Goal: Task Accomplishment & Management: Use online tool/utility

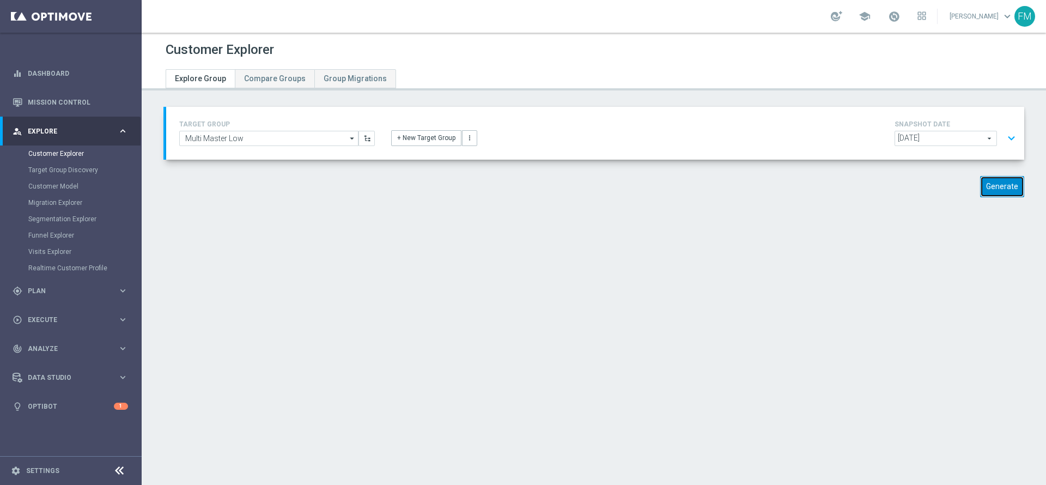
drag, startPoint x: 996, startPoint y: 178, endPoint x: 974, endPoint y: 209, distance: 37.5
click at [995, 179] on button "Generate" at bounding box center [1002, 186] width 44 height 21
click at [1003, 137] on button "expand_more" at bounding box center [1011, 138] width 16 height 21
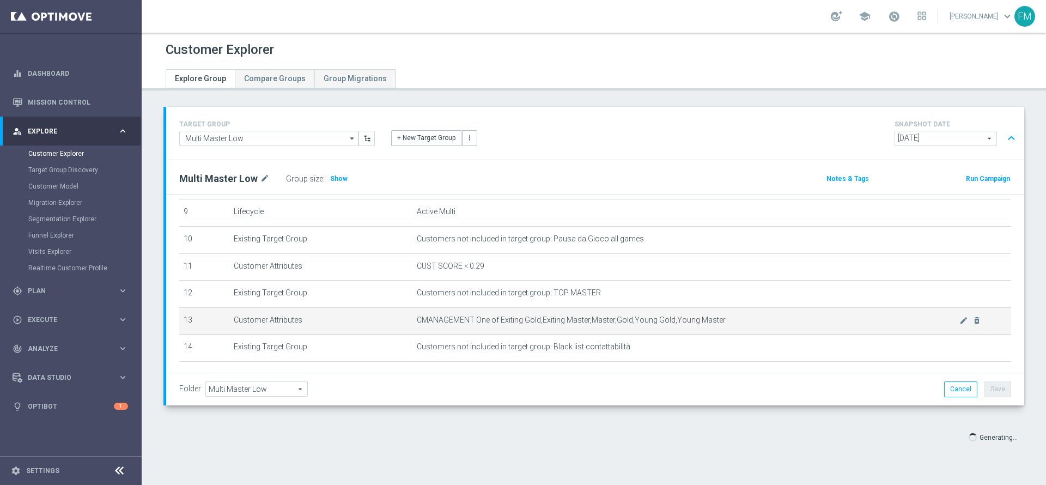
scroll to position [224, 0]
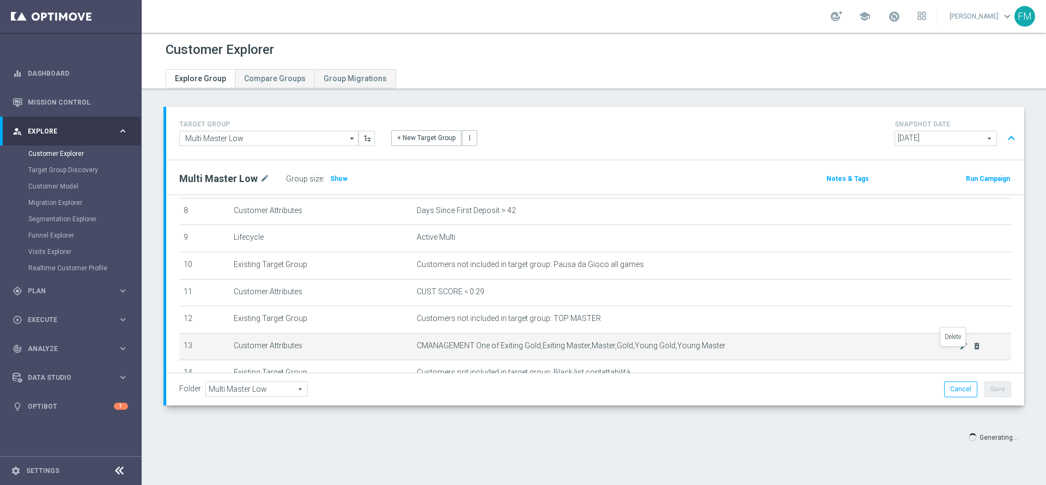
click at [972, 350] on icon "delete_forever" at bounding box center [976, 346] width 9 height 9
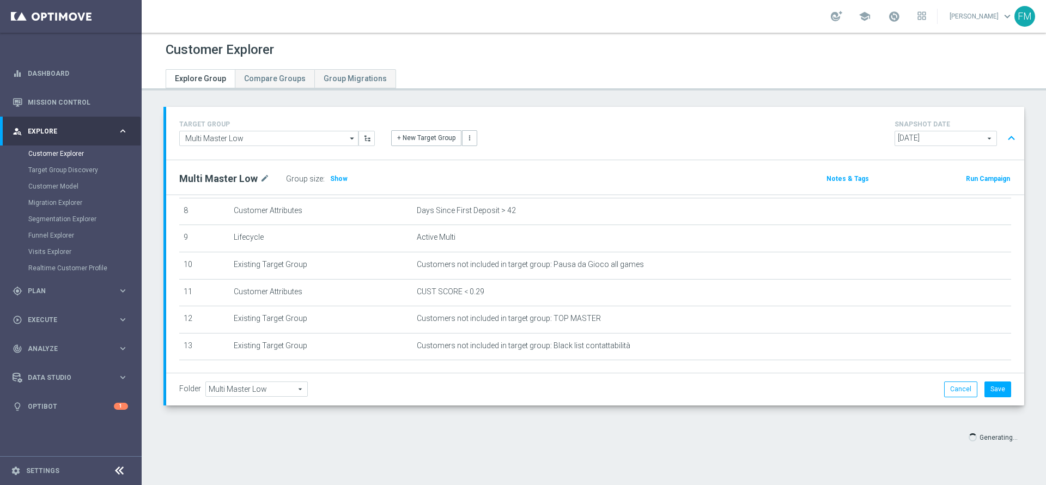
scroll to position [278, 0]
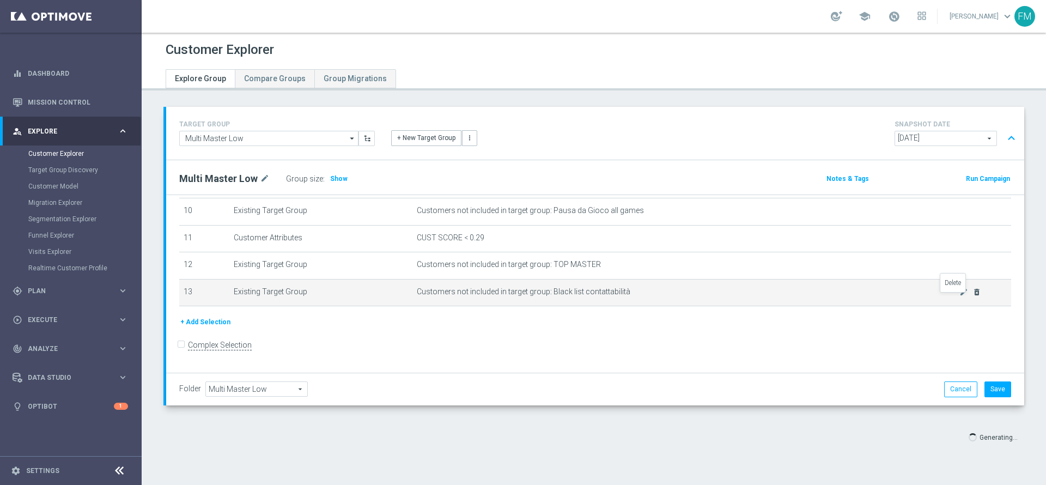
click at [972, 296] on icon "delete_forever" at bounding box center [976, 292] width 9 height 9
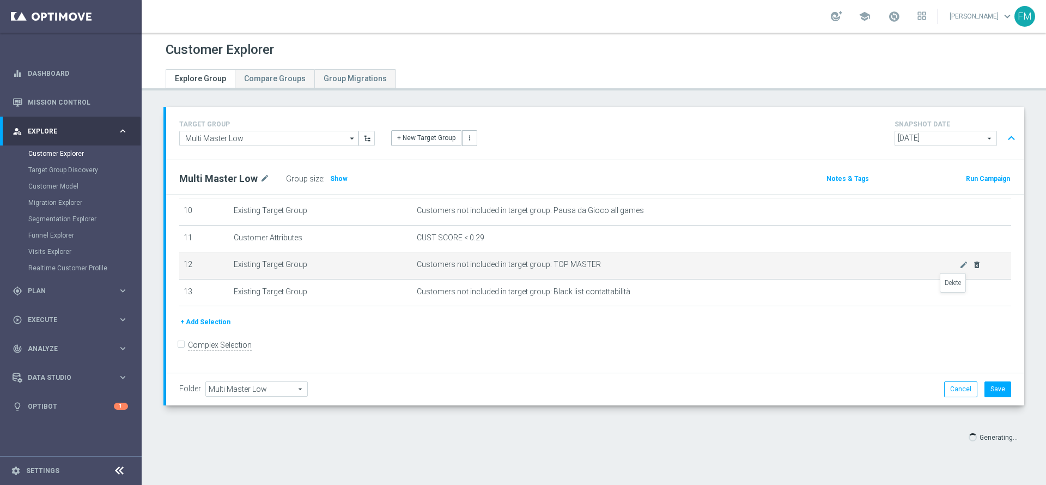
scroll to position [251, 0]
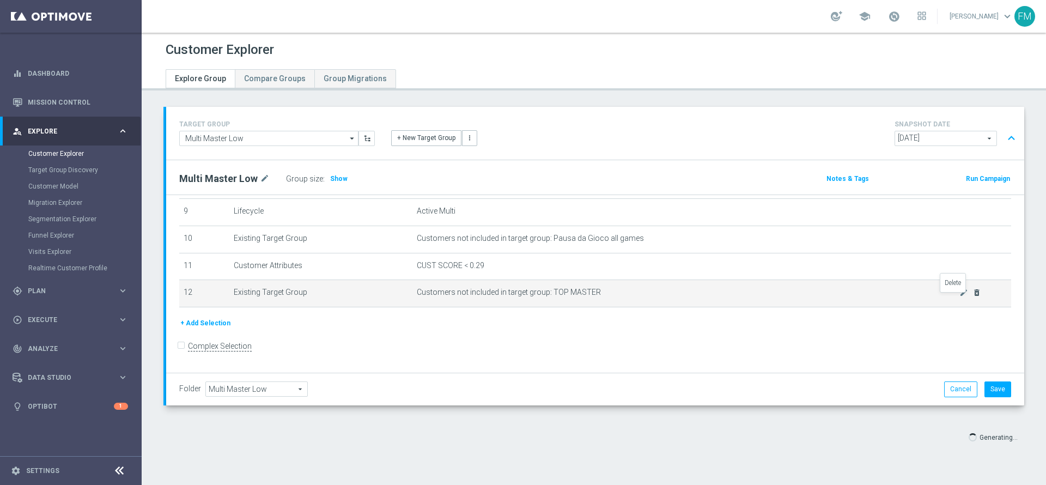
click at [972, 297] on icon "delete_forever" at bounding box center [976, 292] width 9 height 9
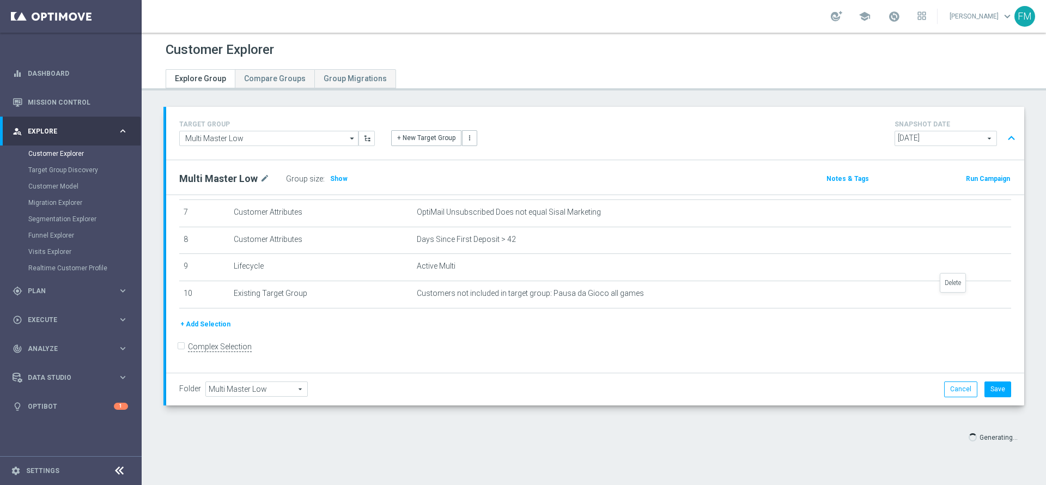
click at [0, 0] on icon "delete_forever" at bounding box center [0, 0] width 0 height 0
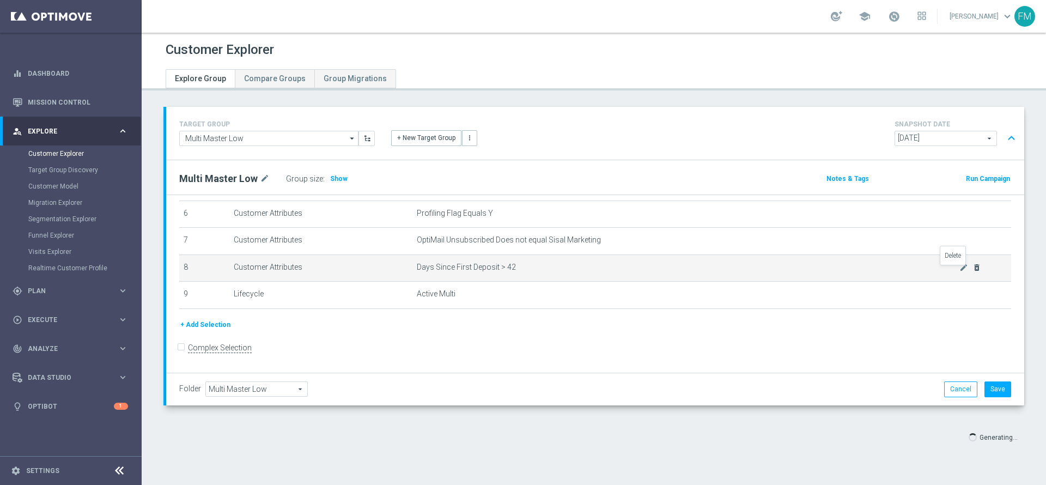
click at [972, 272] on icon "delete_forever" at bounding box center [976, 267] width 9 height 9
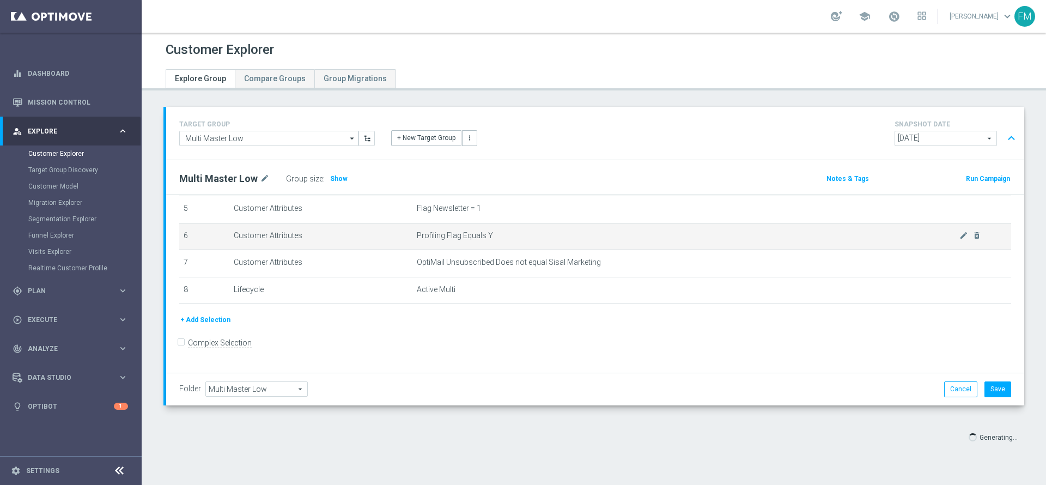
scroll to position [141, 0]
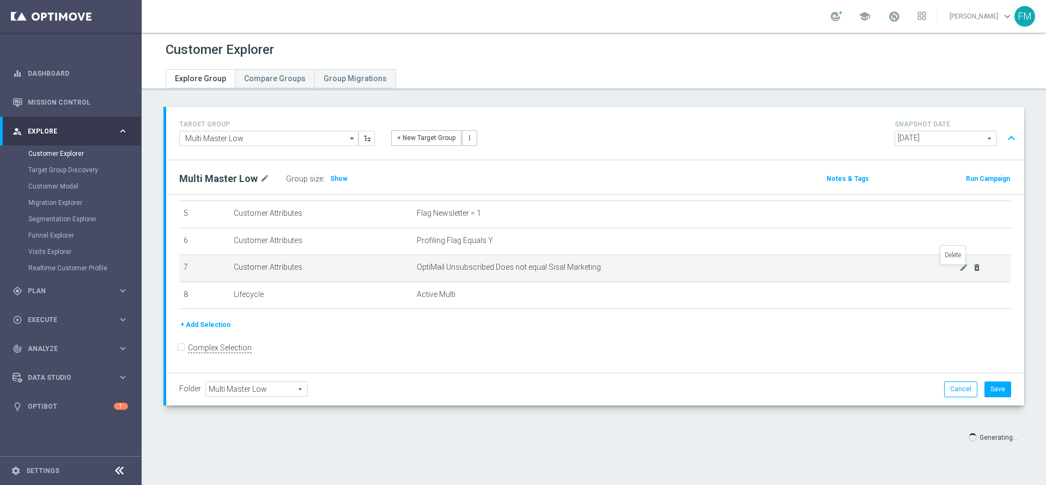
click at [972, 270] on icon "delete_forever" at bounding box center [976, 267] width 9 height 9
click at [972, 270] on icon "delete_forever" at bounding box center [976, 268] width 9 height 9
click at [972, 272] on icon "delete_forever" at bounding box center [976, 268] width 9 height 9
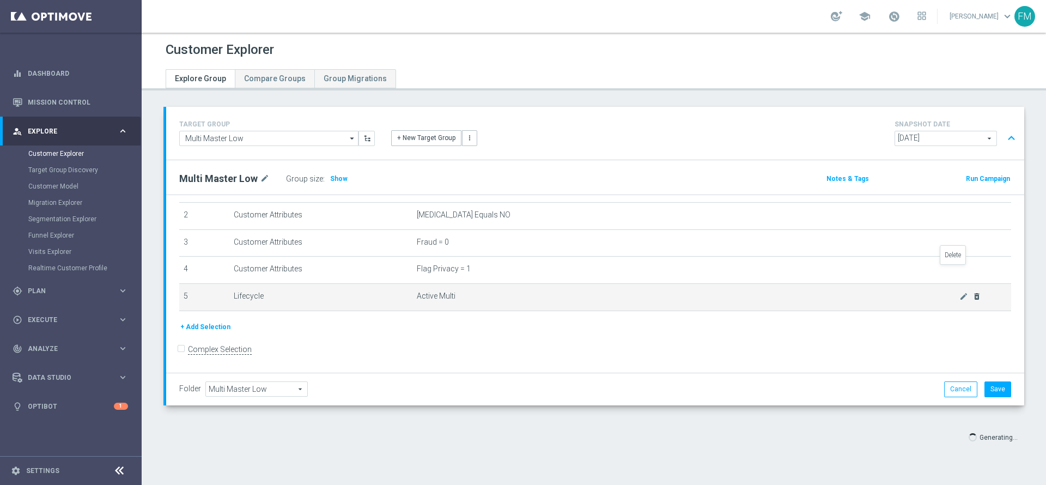
click at [0, 0] on icon "delete_forever" at bounding box center [0, 0] width 0 height 0
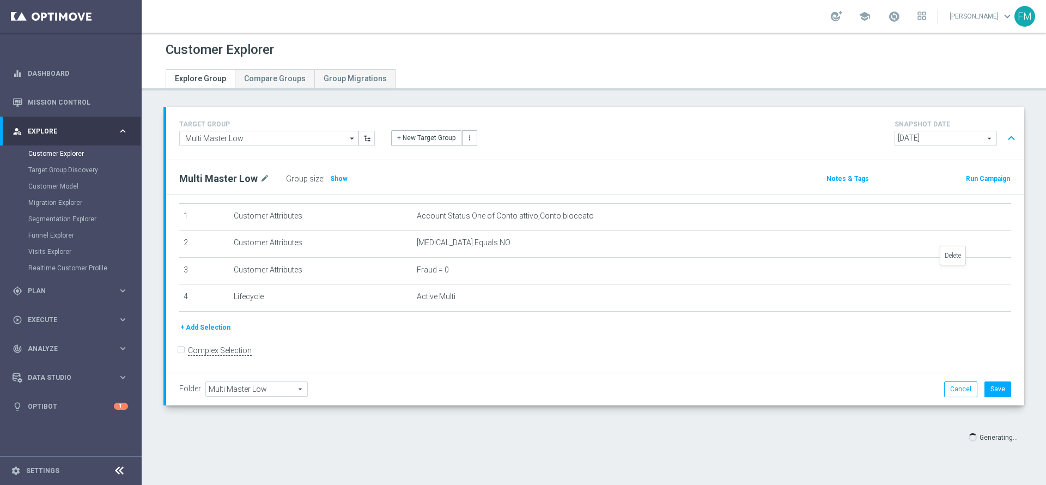
click at [0, 0] on icon "delete_forever" at bounding box center [0, 0] width 0 height 0
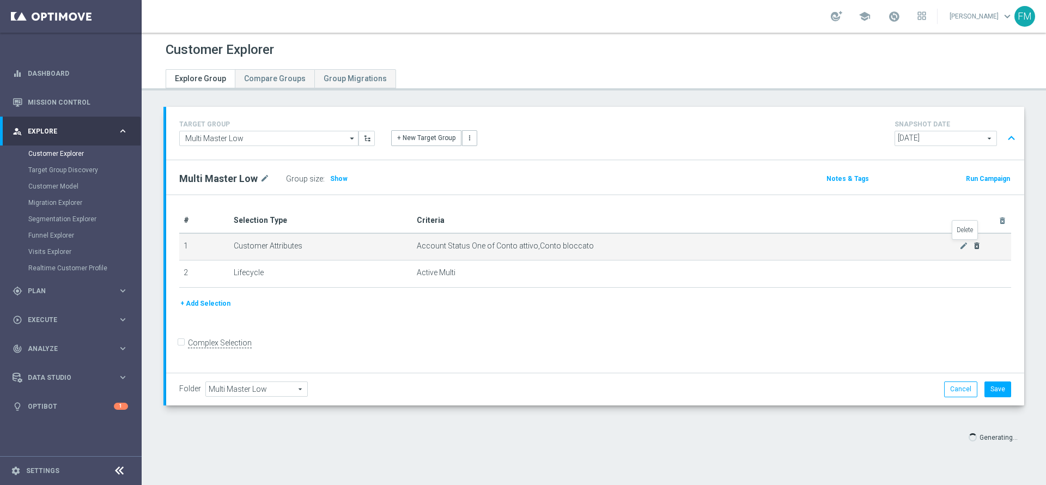
click at [972, 246] on icon "delete_forever" at bounding box center [976, 245] width 9 height 9
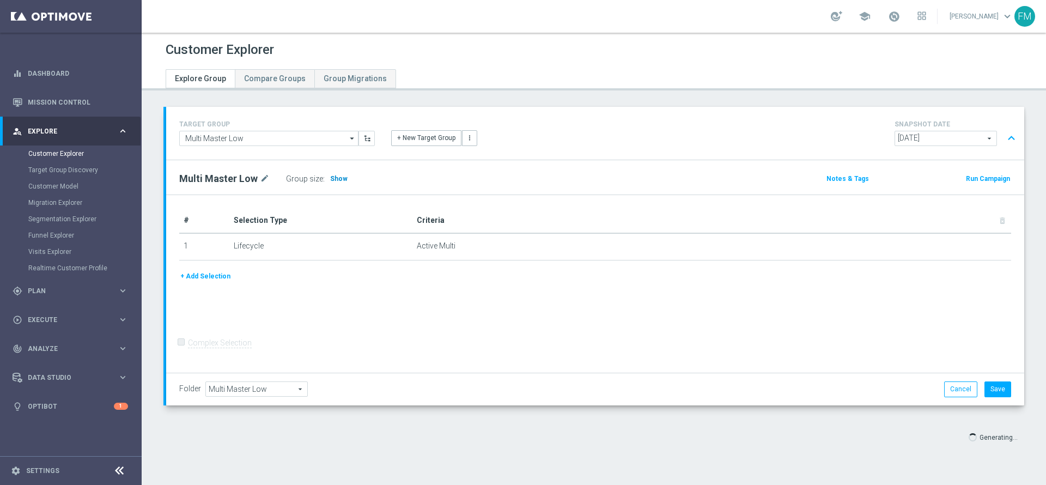
click at [330, 173] on h3 "Show" at bounding box center [339, 179] width 20 height 12
click at [944, 392] on button "Cancel" at bounding box center [960, 388] width 33 height 15
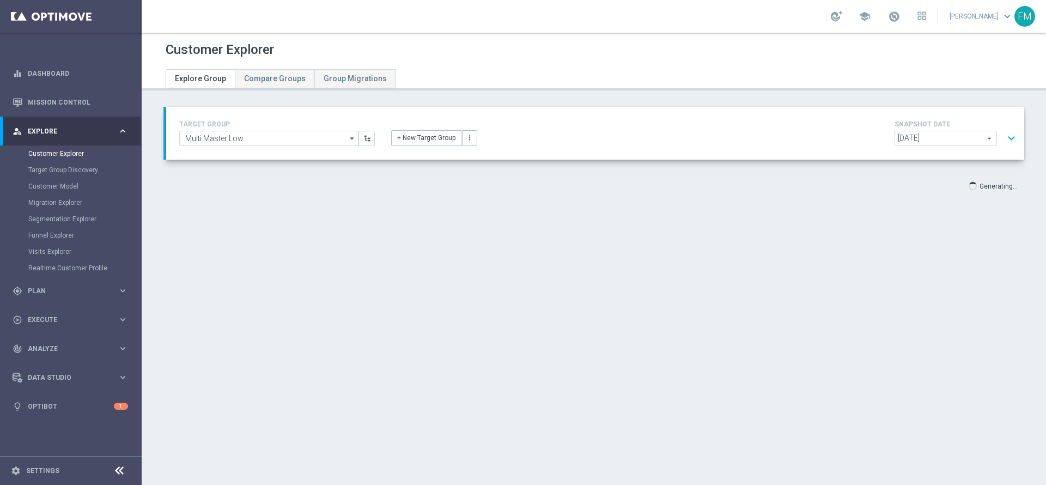
click at [987, 130] on div "SNAPSHOT DATE [DATE] [DATE] arrow_drop_down search expand_more" at bounding box center [956, 133] width 125 height 31
click at [1003, 137] on button "expand_more" at bounding box center [1011, 138] width 16 height 21
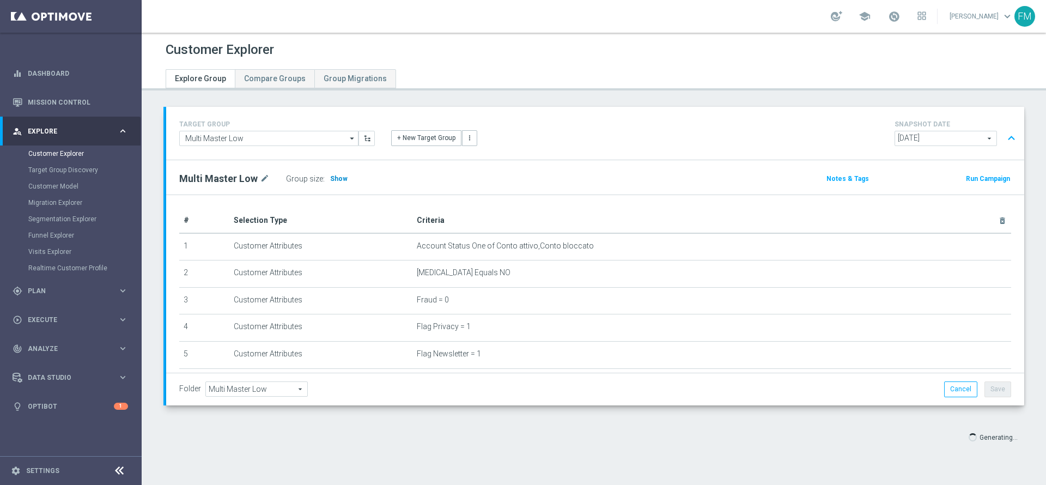
click at [333, 175] on span "Show" at bounding box center [338, 179] width 17 height 8
click at [304, 142] on input "Multi Master Low" at bounding box center [268, 138] width 179 height 15
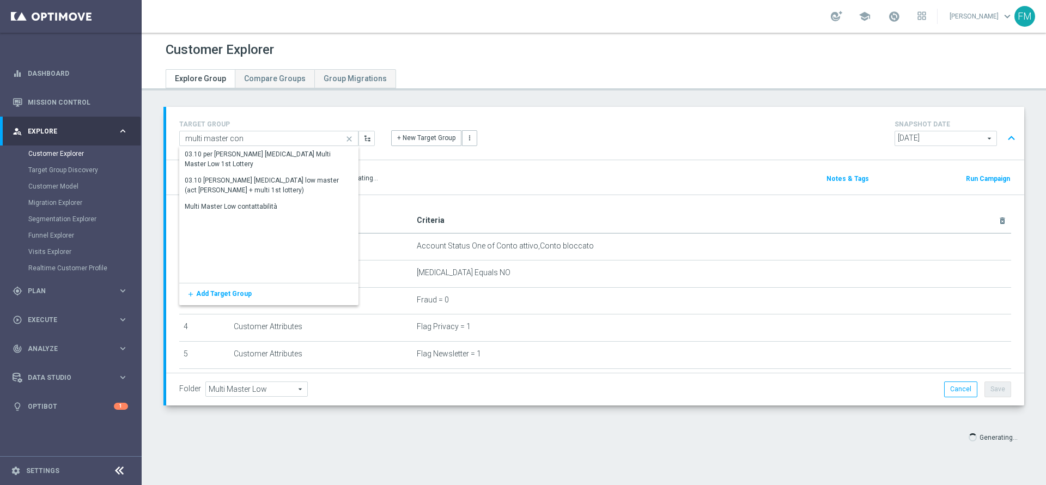
click at [259, 211] on div "Multi Master Low contattabilità" at bounding box center [267, 206] width 176 height 15
type input "Multi Master Low contattabilità"
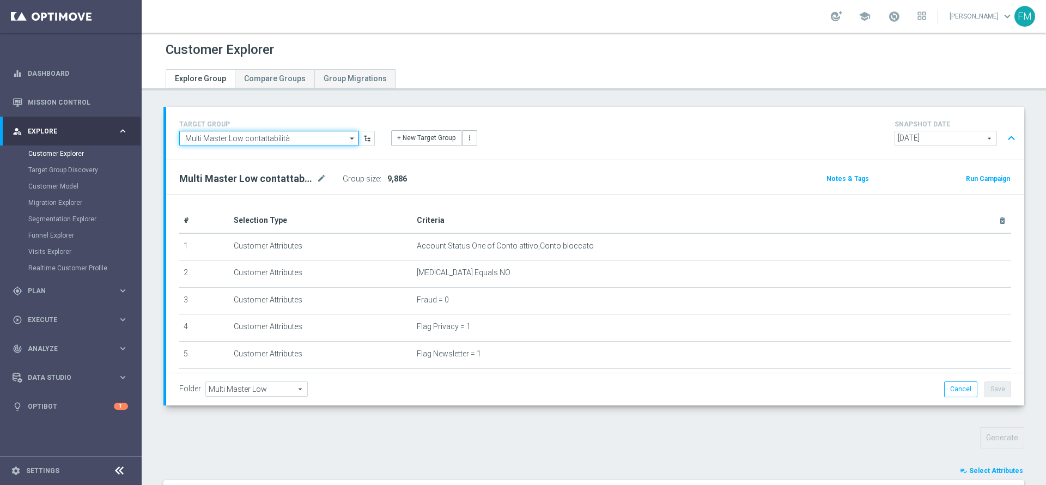
click at [277, 139] on input "Multi Master Low contattabilità" at bounding box center [268, 138] width 179 height 15
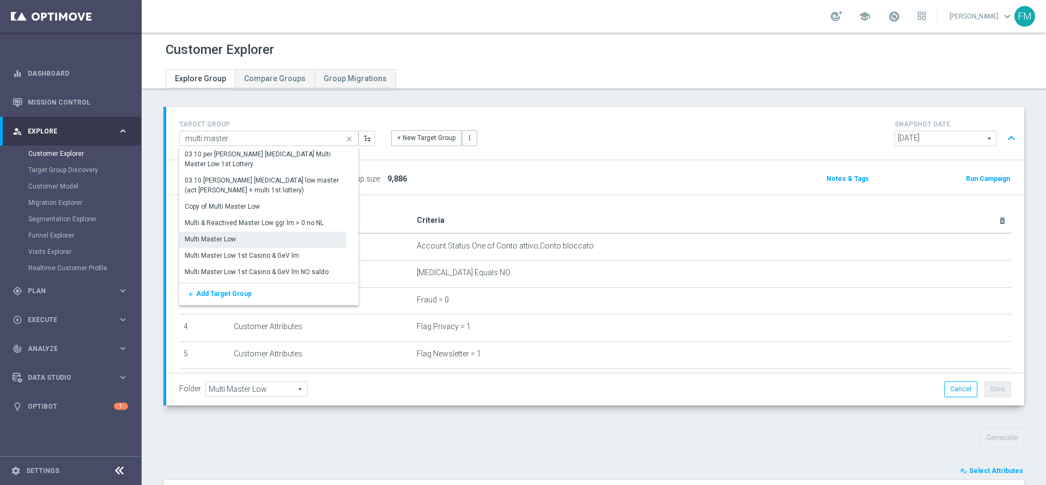
click at [241, 239] on div "Multi Master Low" at bounding box center [262, 238] width 167 height 15
type input "Multi Master Low"
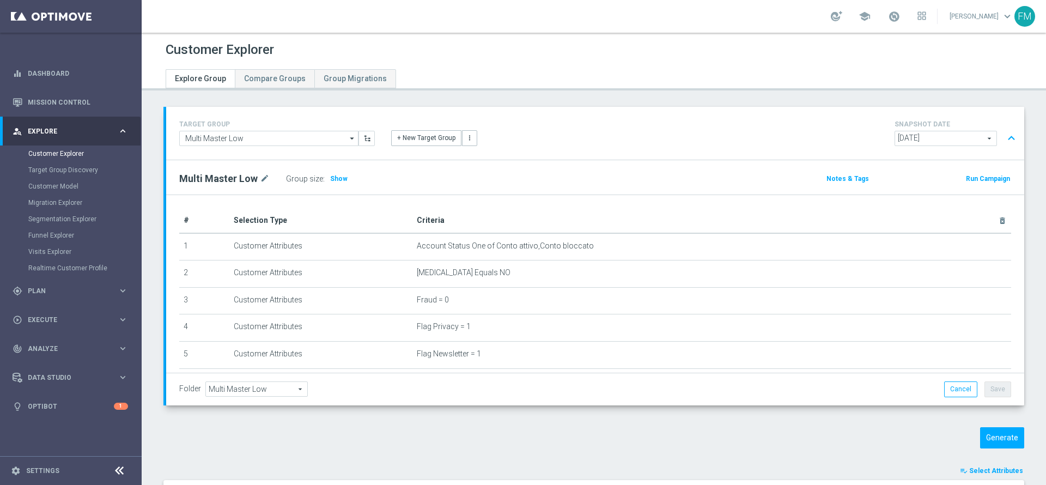
click at [324, 180] on div "Group size : Show" at bounding box center [340, 178] width 109 height 15
drag, startPoint x: 341, startPoint y: 179, endPoint x: 369, endPoint y: 168, distance: 30.3
click at [342, 178] on span "Show" at bounding box center [338, 179] width 17 height 8
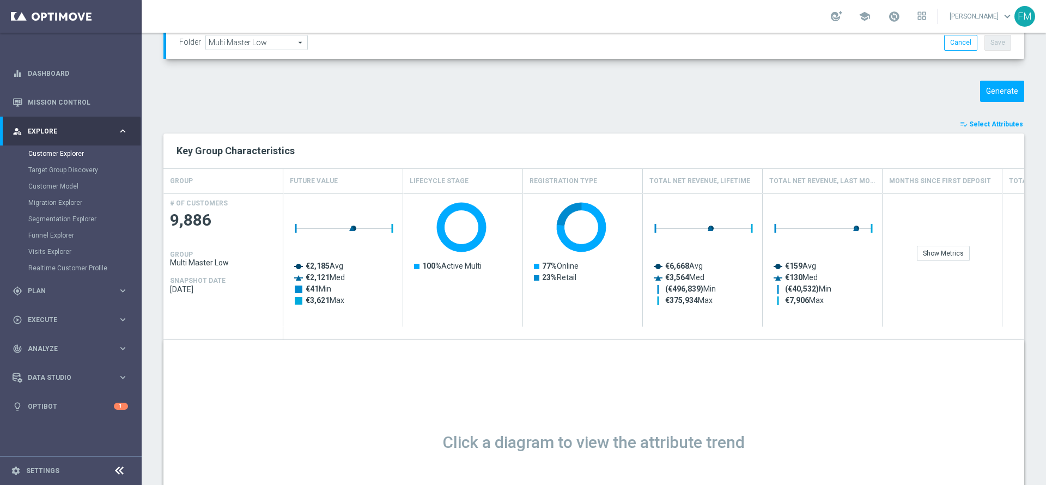
scroll to position [307, 0]
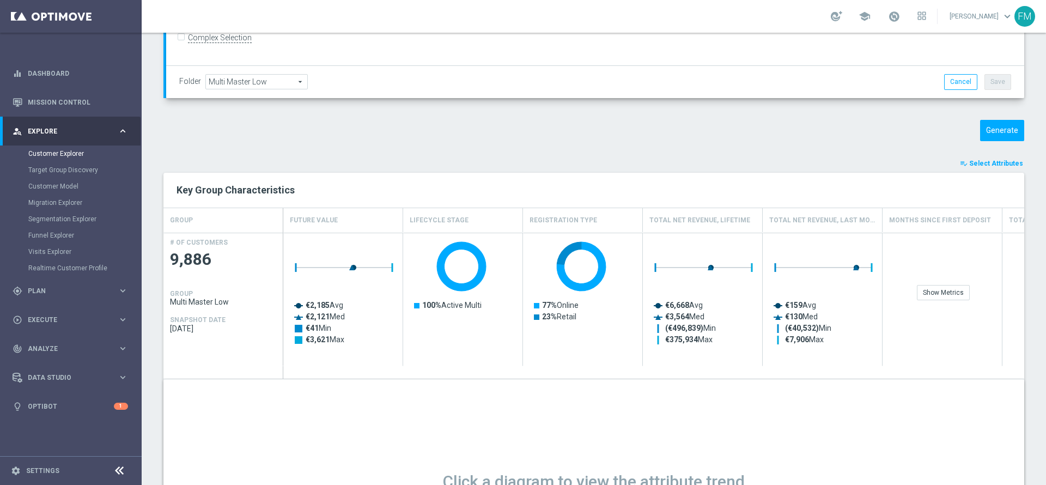
click at [994, 164] on span "Select Attributes" at bounding box center [996, 164] width 54 height 8
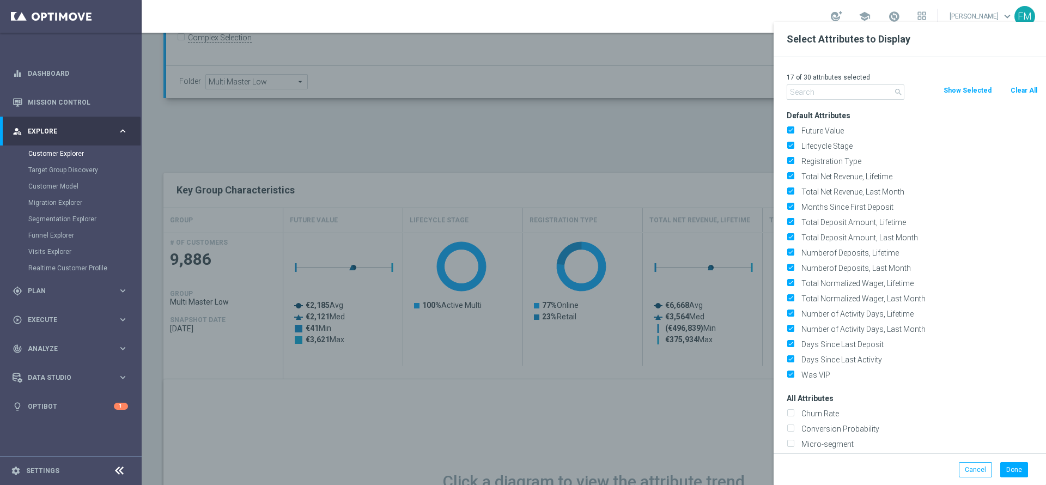
click at [1027, 89] on button "Clear All" at bounding box center [1023, 90] width 29 height 12
checkbox input "false"
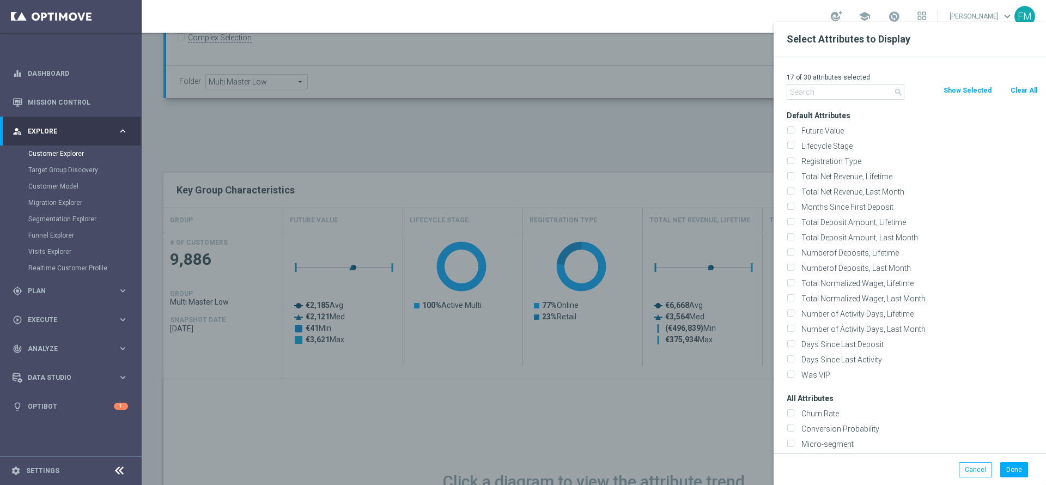
checkbox input "false"
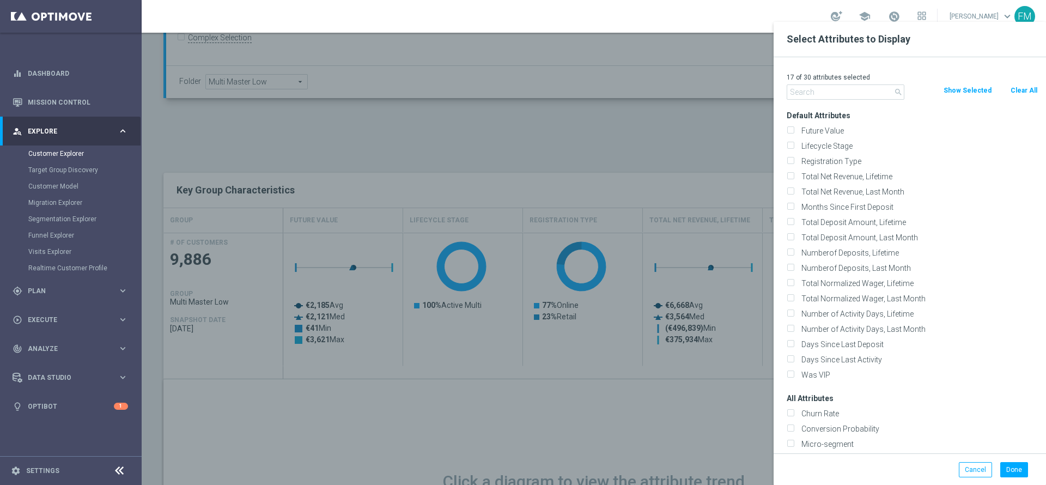
checkbox input "false"
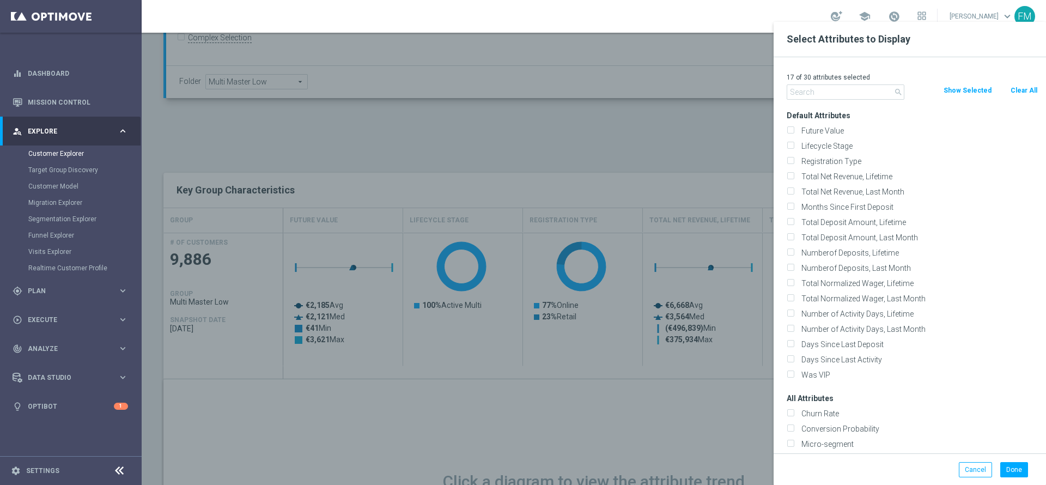
checkbox input "false"
click at [790, 144] on input "Lifecycle Stage" at bounding box center [789, 147] width 7 height 7
checkbox input "true"
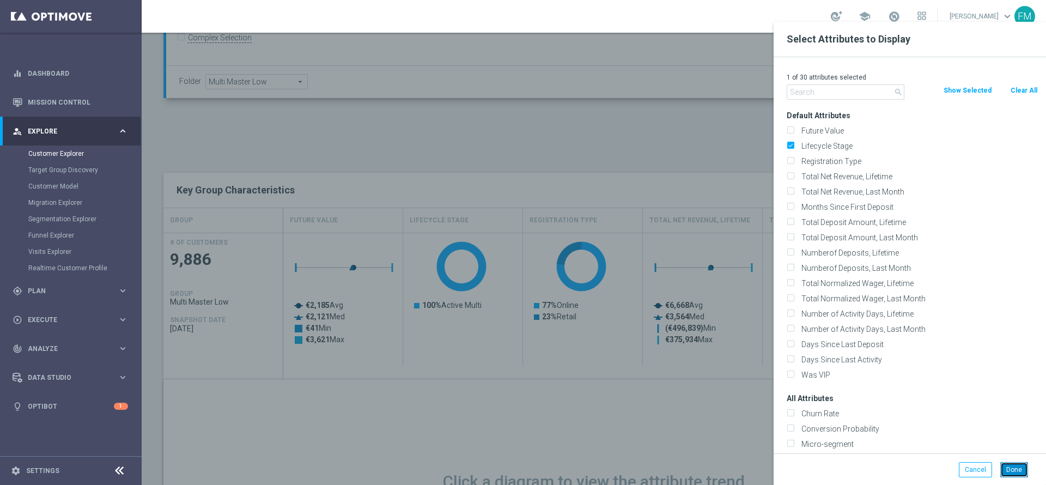
click at [1011, 472] on button "Done" at bounding box center [1014, 469] width 28 height 15
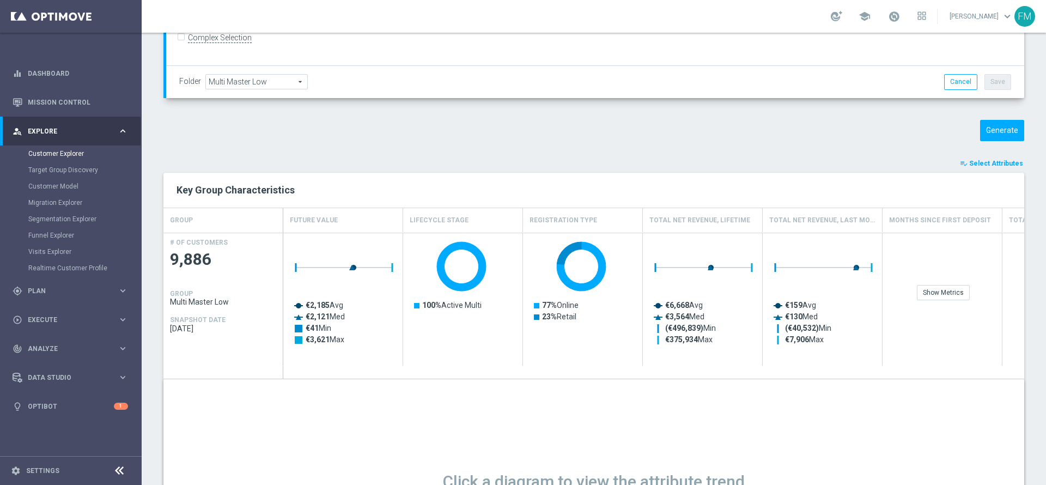
type input "Search"
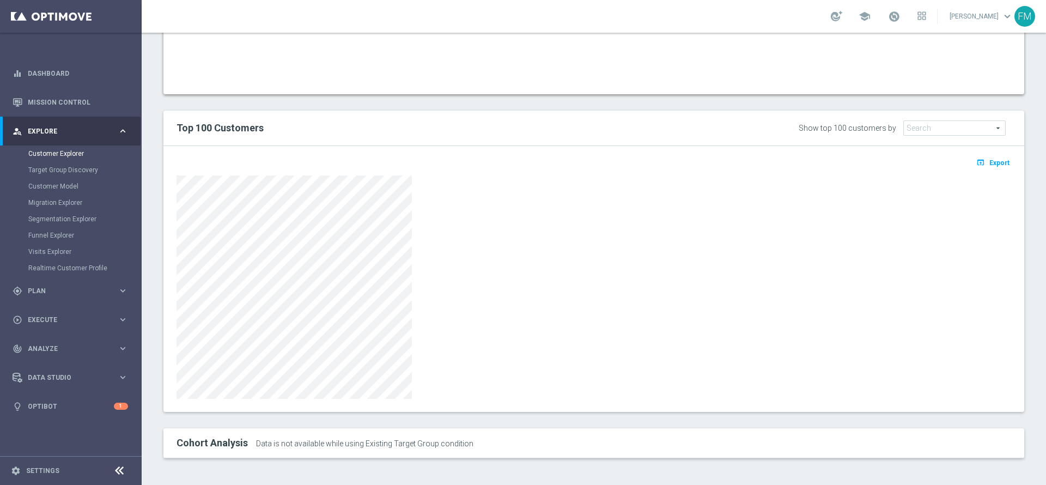
scroll to position [534, 0]
click at [979, 164] on button "open_in_browser Export" at bounding box center [992, 162] width 36 height 14
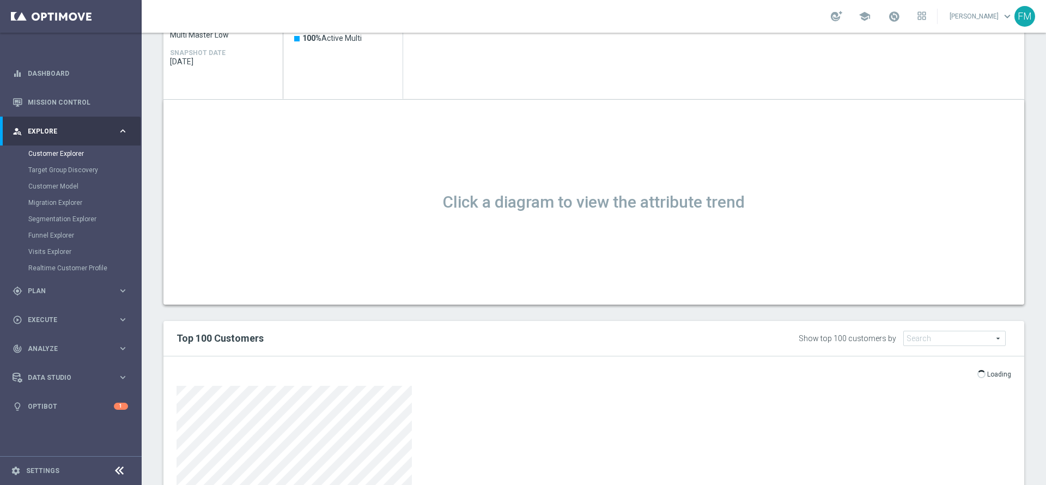
scroll to position [0, 0]
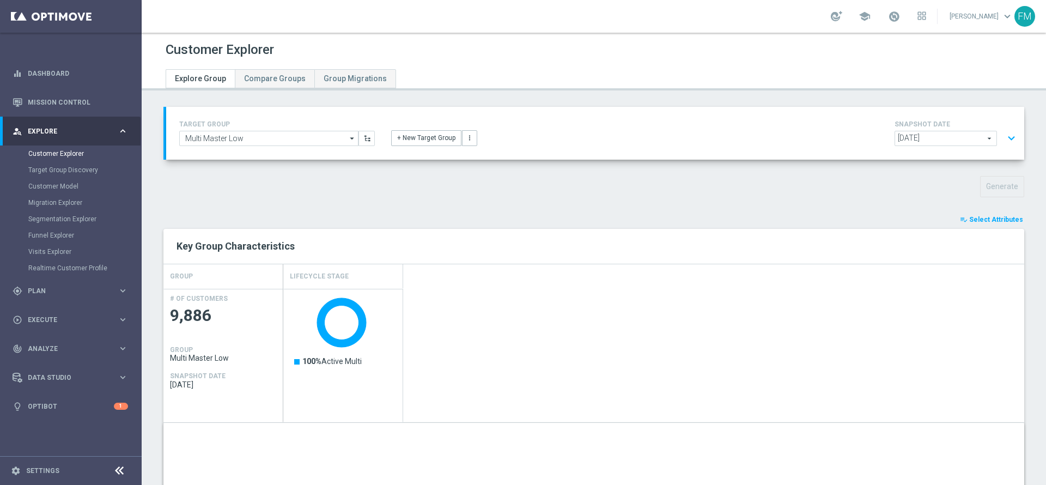
click at [1003, 138] on button "expand_more" at bounding box center [1011, 138] width 16 height 21
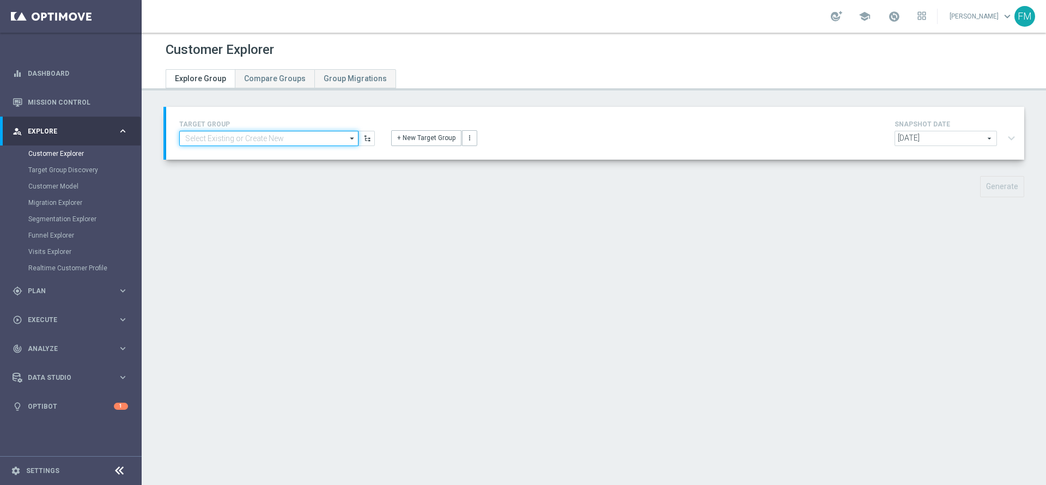
click at [319, 145] on input at bounding box center [268, 138] width 179 height 15
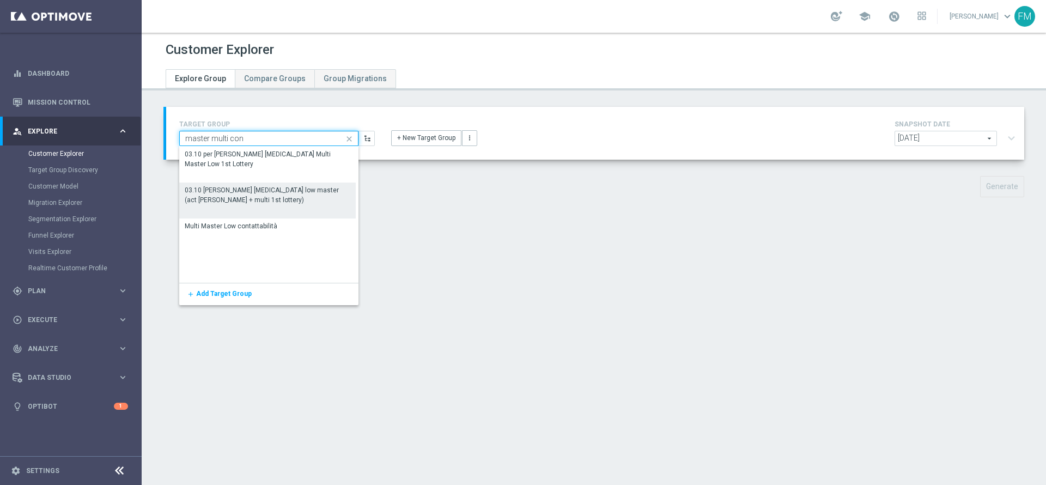
type input "master multi con"
click at [242, 215] on div "03.10 [PERSON_NAME] [MEDICAL_DATA] low master (act [PERSON_NAME] + multi 1st lo…" at bounding box center [267, 200] width 176 height 36
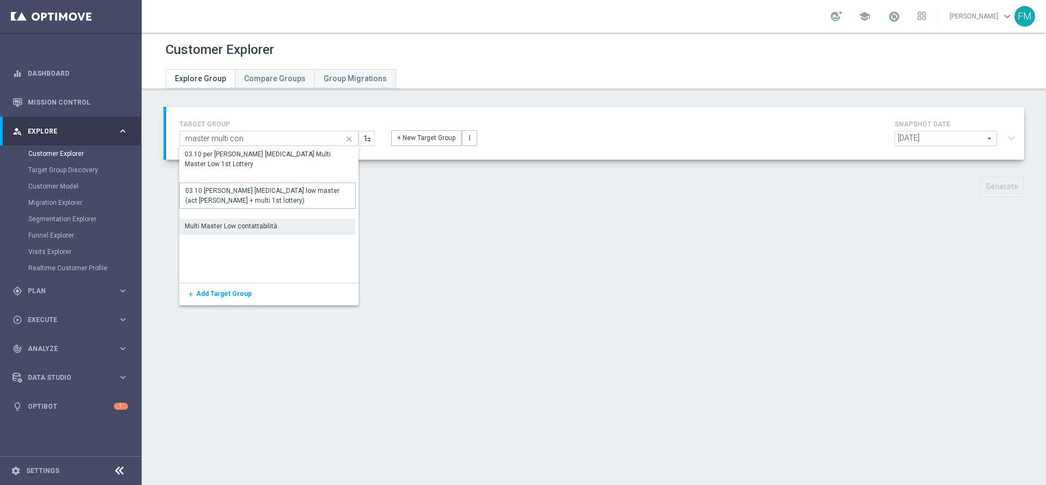
drag, startPoint x: 242, startPoint y: 215, endPoint x: 243, endPoint y: 229, distance: 14.8
click at [243, 229] on div "Multi Master Low contattabilità 03.10 per recupero consensi Multi Master Low 1s…" at bounding box center [267, 191] width 176 height 88
click at [245, 229] on div "Multi Master Low contattabilità" at bounding box center [231, 226] width 93 height 10
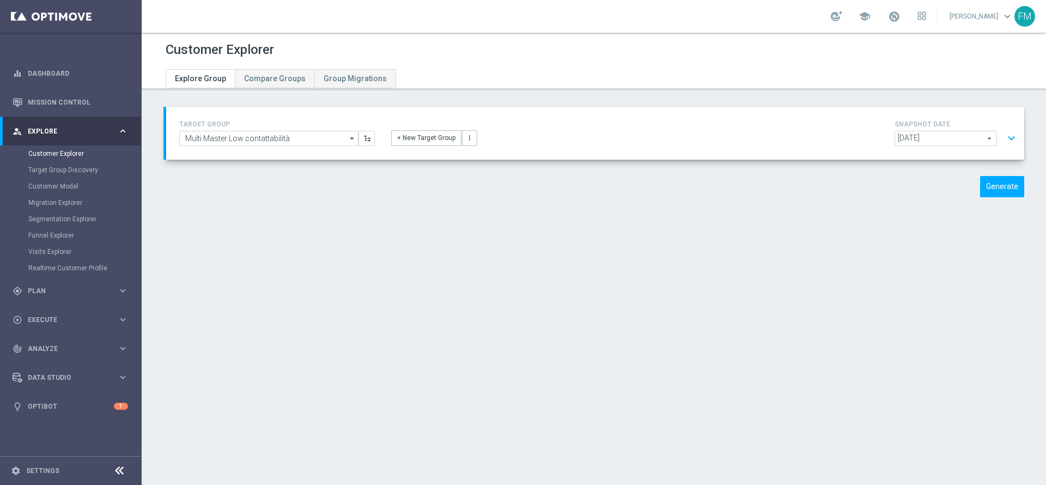
click at [697, 143] on button "expand_more" at bounding box center [1011, 138] width 16 height 21
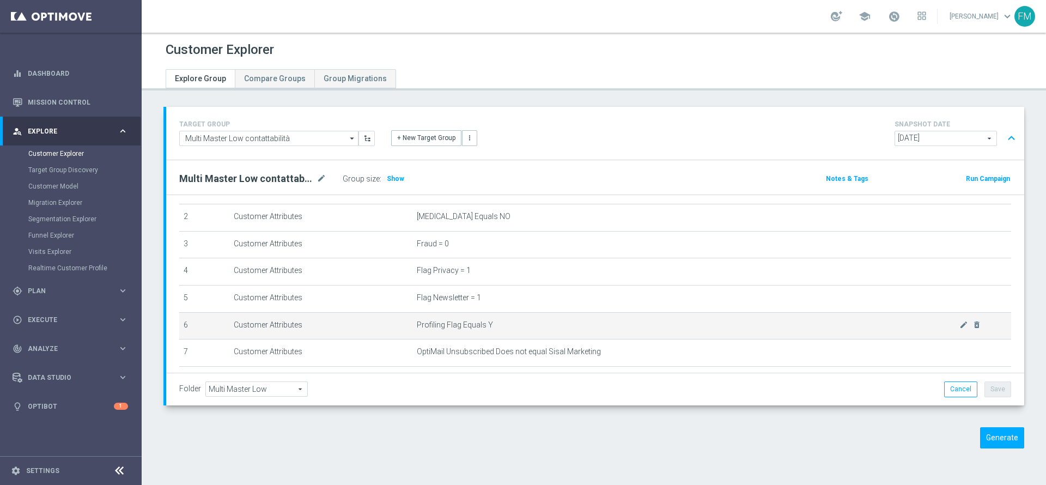
scroll to position [82, 0]
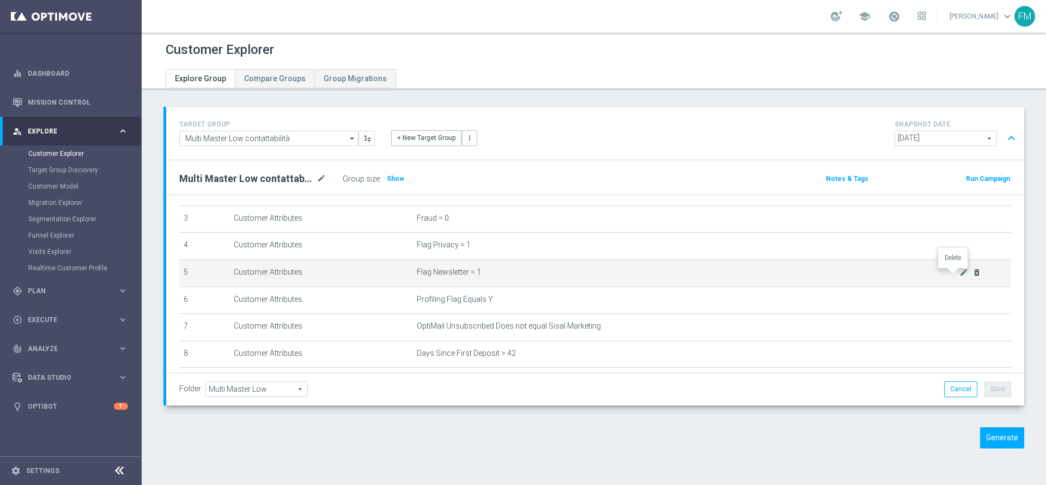
click at [697, 277] on icon "delete_forever" at bounding box center [976, 272] width 9 height 9
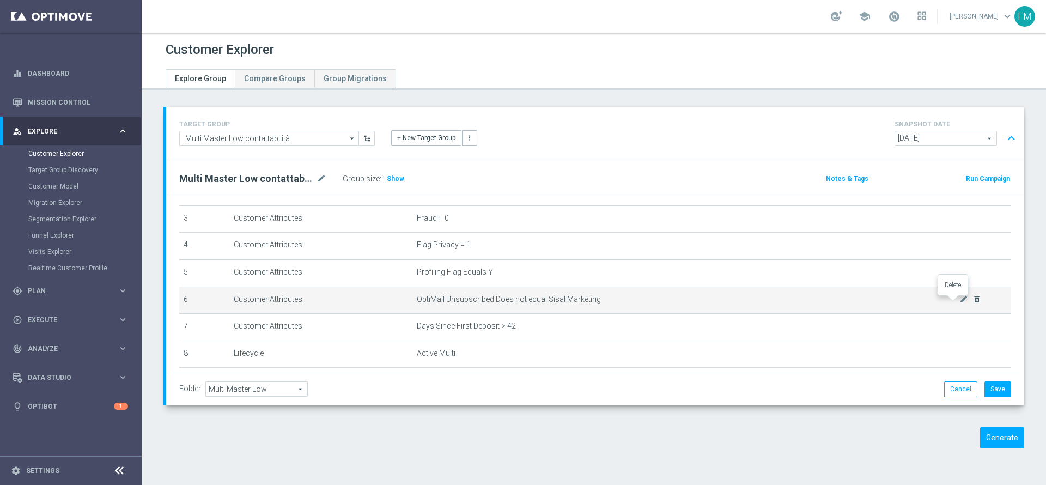
click at [697, 301] on icon "delete_forever" at bounding box center [976, 299] width 9 height 9
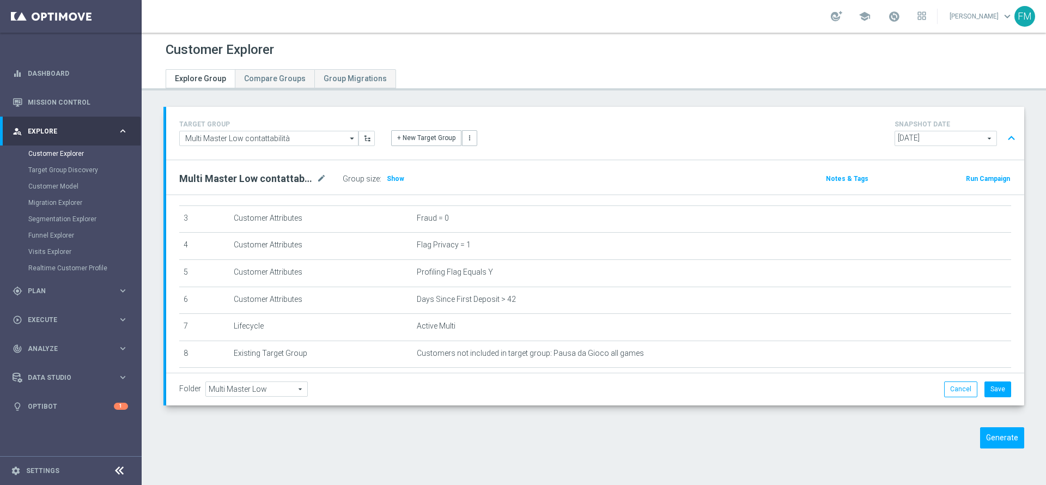
click at [388, 172] on div "Group size : Show" at bounding box center [397, 178] width 109 height 15
click at [388, 173] on h3 "Show" at bounding box center [396, 179] width 20 height 12
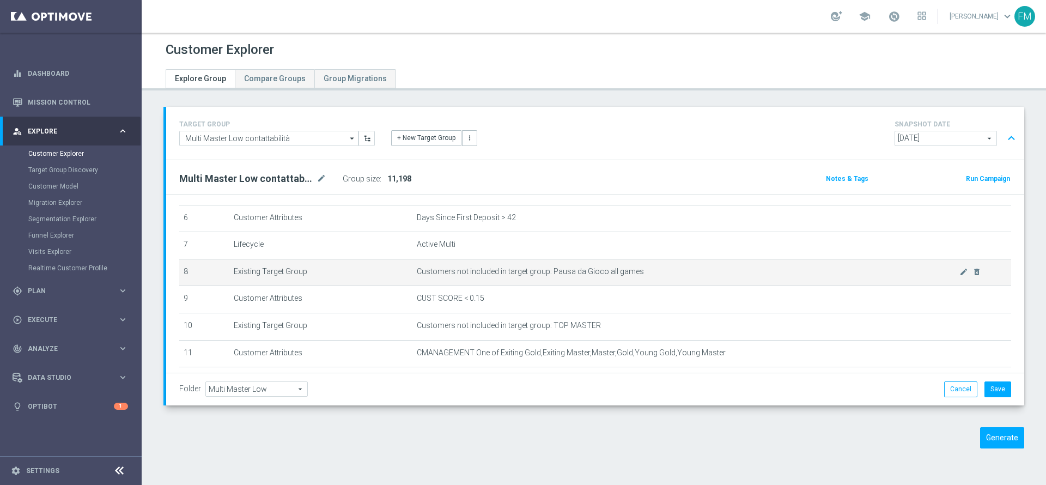
scroll to position [223, 0]
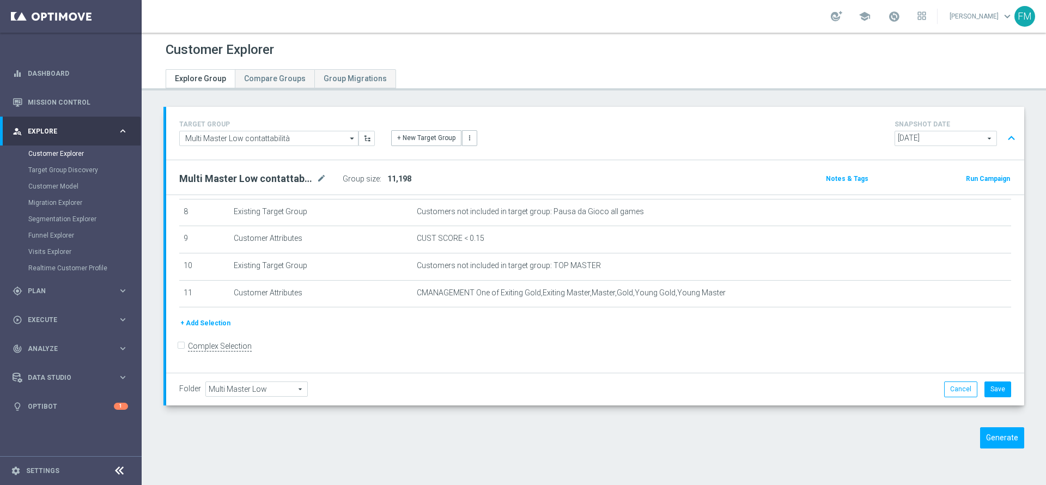
click at [697, 131] on span "2025-10-02" at bounding box center [945, 138] width 101 height 14
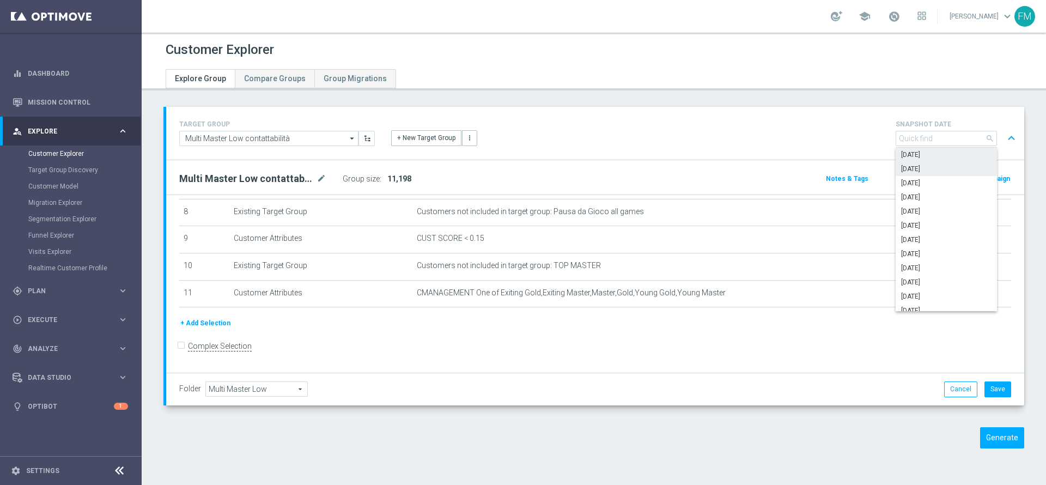
click at [697, 168] on span "[DATE]" at bounding box center [946, 168] width 90 height 9
type input "[DATE]"
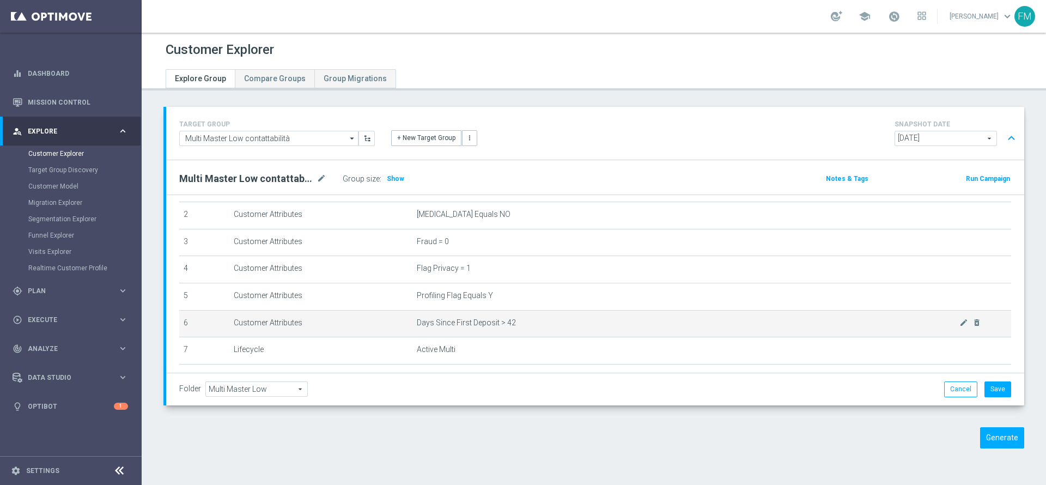
scroll to position [82, 0]
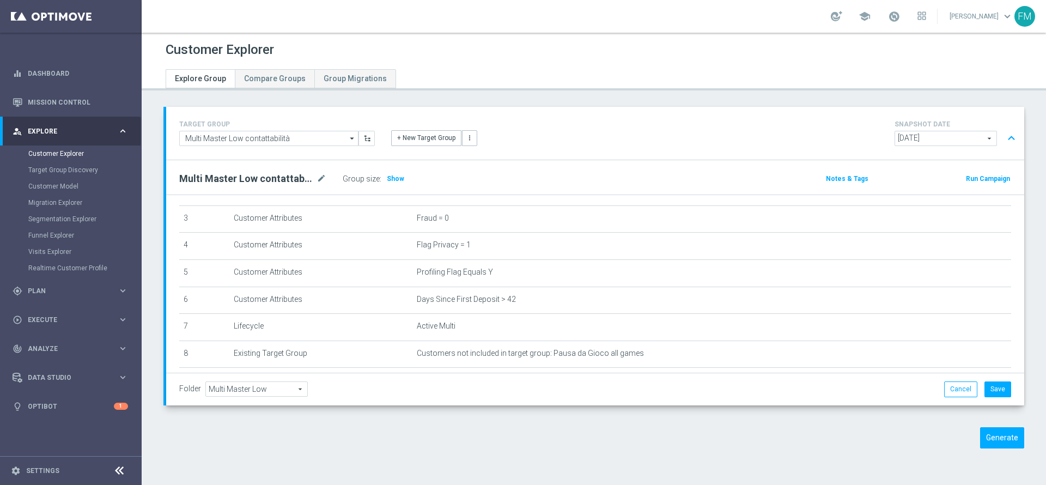
click at [393, 187] on div "Multi Master Low contattabilità mode_edit Group size : Show Notes & Tags Run Ca…" at bounding box center [595, 177] width 858 height 34
click at [393, 181] on span "Show" at bounding box center [395, 179] width 17 height 8
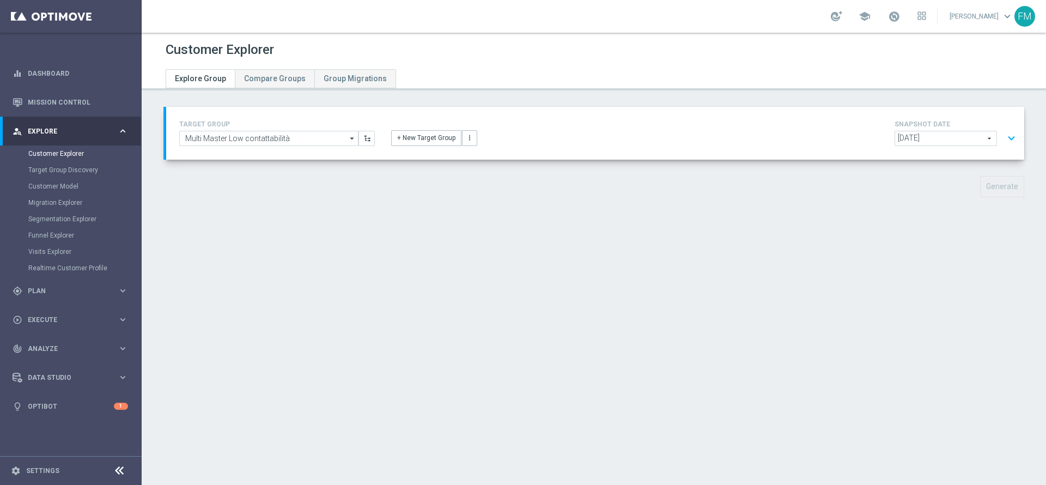
click at [1003, 143] on button "expand_more" at bounding box center [1011, 138] width 16 height 21
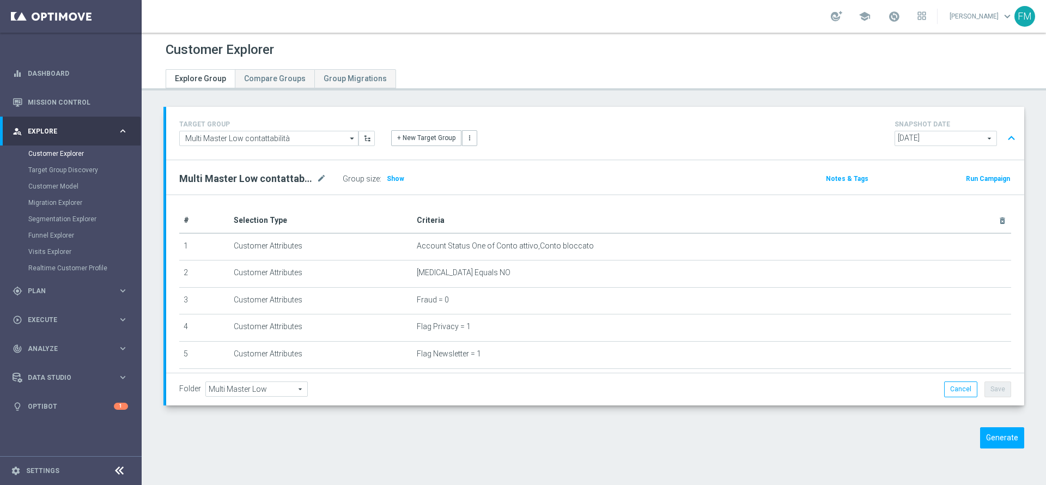
click at [1003, 136] on button "expand_less" at bounding box center [1011, 138] width 16 height 21
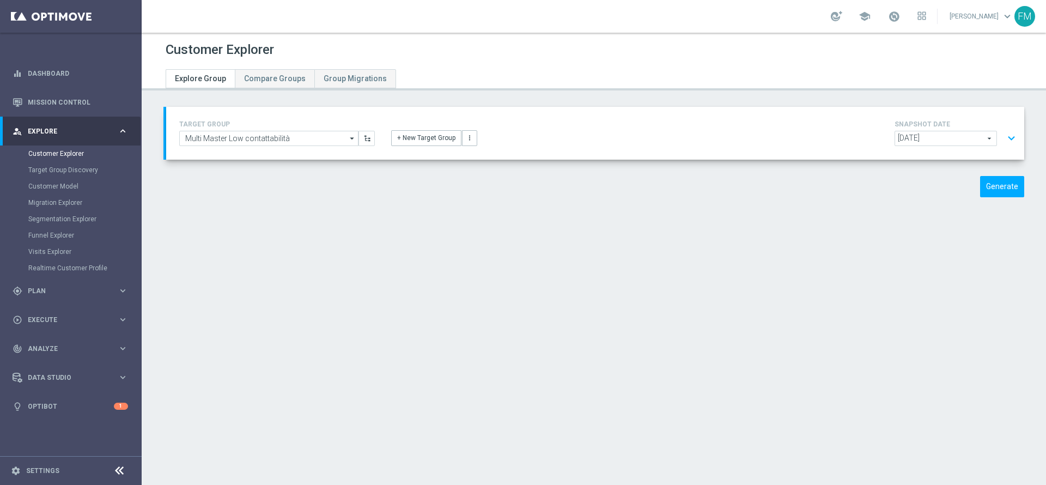
click at [1003, 131] on button "expand_more" at bounding box center [1011, 138] width 16 height 21
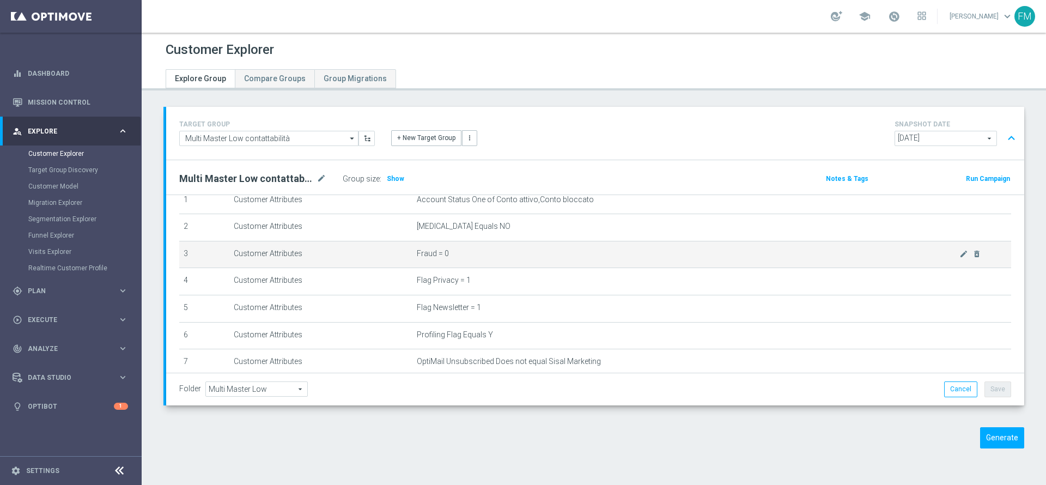
scroll to position [82, 0]
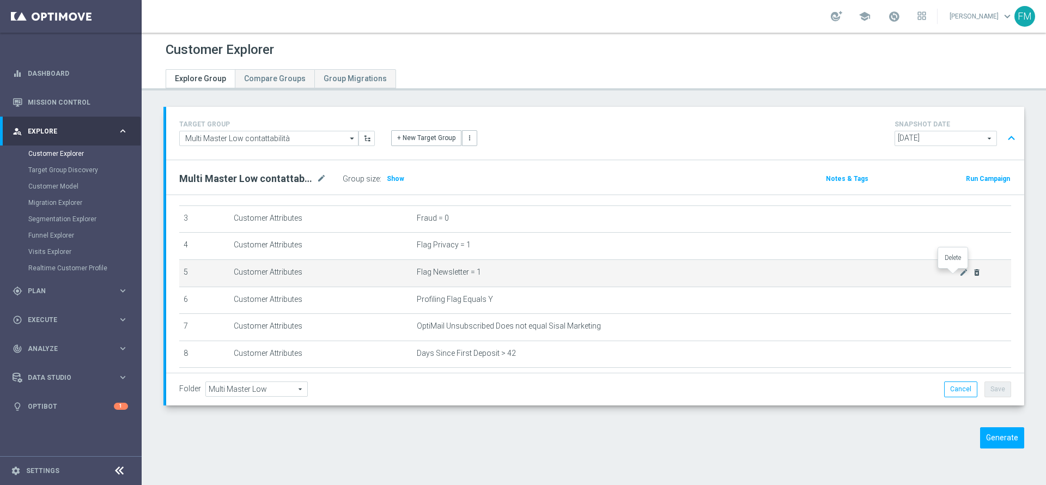
click at [972, 277] on icon "delete_forever" at bounding box center [976, 272] width 9 height 9
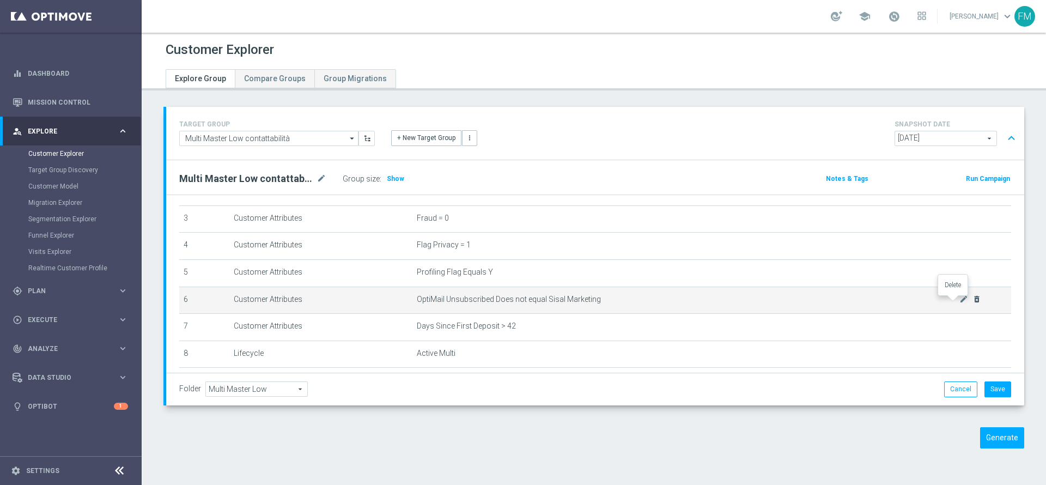
click at [972, 300] on icon "delete_forever" at bounding box center [976, 299] width 9 height 9
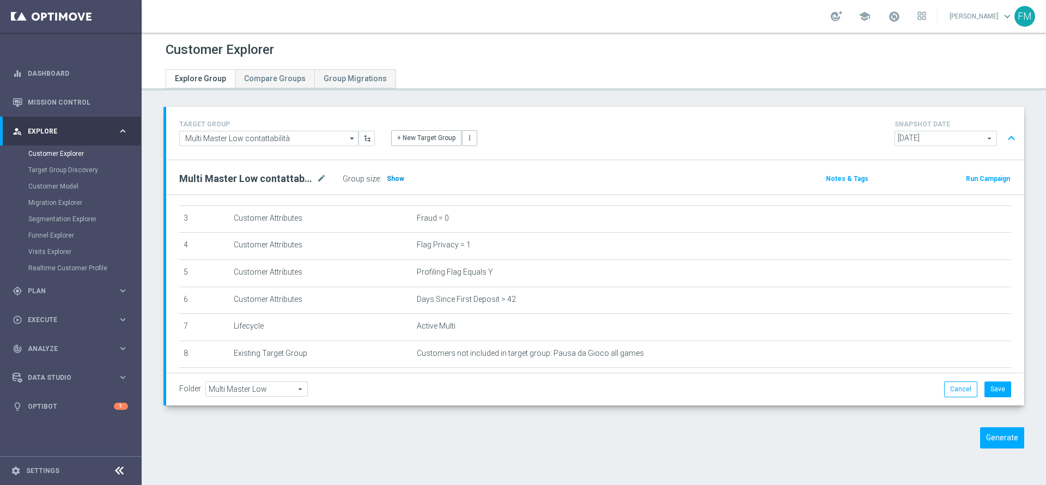
click at [389, 172] on div "Multi Master Low contattabilità mode_edit Group size : Show Notes & Tags Run Ca…" at bounding box center [595, 177] width 858 height 34
click at [389, 175] on span "Show" at bounding box center [395, 179] width 17 height 8
click at [621, 126] on div "+ New Target Group more_vert" at bounding box center [595, 132] width 424 height 28
click at [168, 419] on div "TARGET GROUP Multi Master Low contattabilità Multi Master Low contattabilità ar…" at bounding box center [594, 286] width 904 height 358
click at [888, 17] on span at bounding box center [894, 16] width 12 height 12
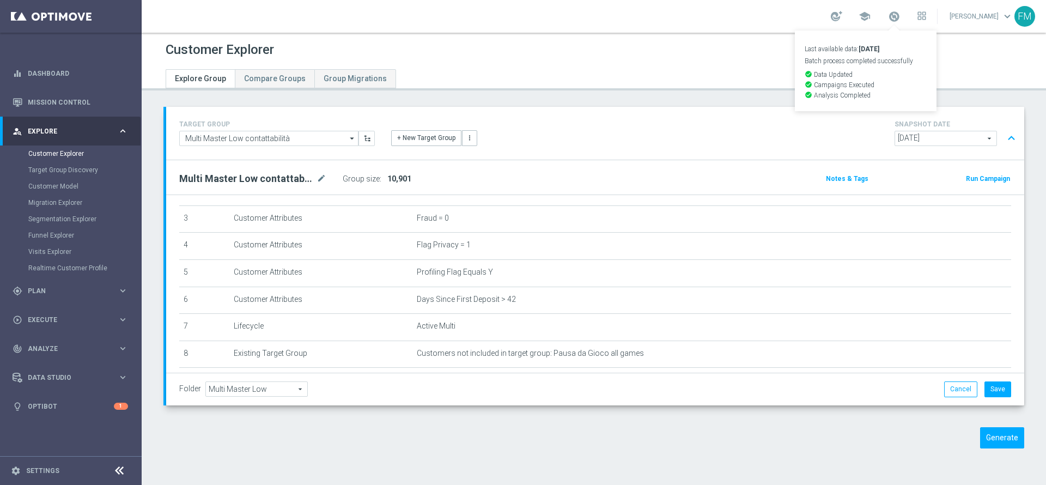
click at [639, 47] on div "Customer Explorer" at bounding box center [594, 49] width 856 height 21
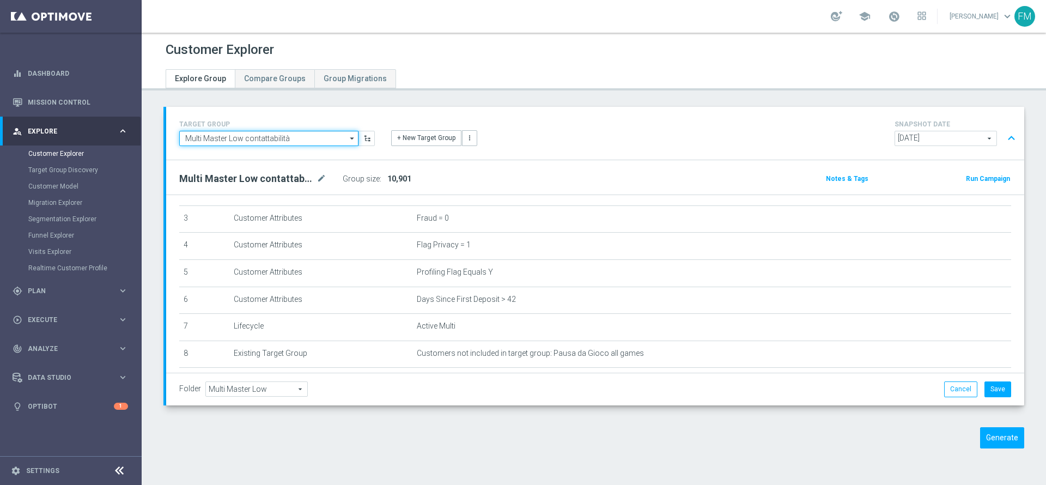
click at [333, 140] on input "Multi Master Low contattabilità" at bounding box center [268, 138] width 179 height 15
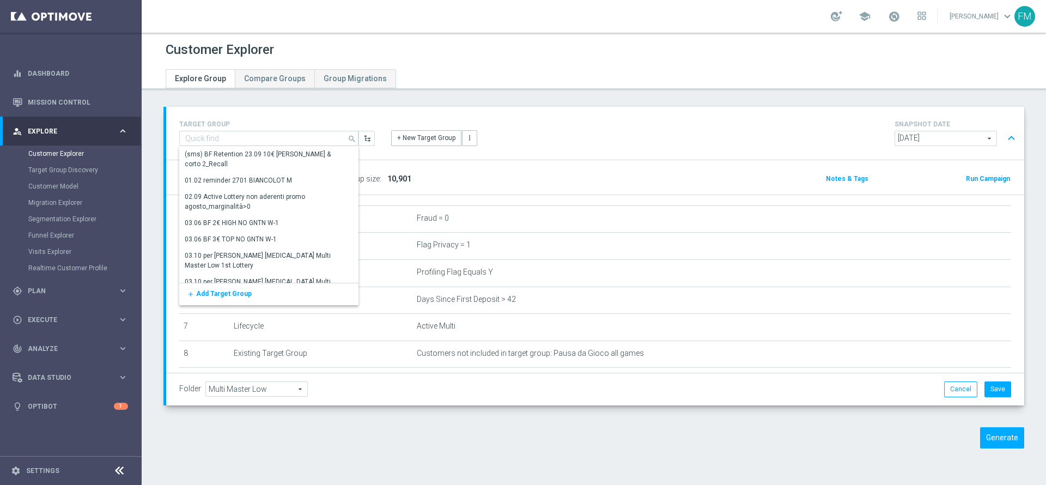
click at [684, 141] on div "+ New Target Group more_vert" at bounding box center [595, 132] width 424 height 28
type input "Multi Master Low contattabilità"
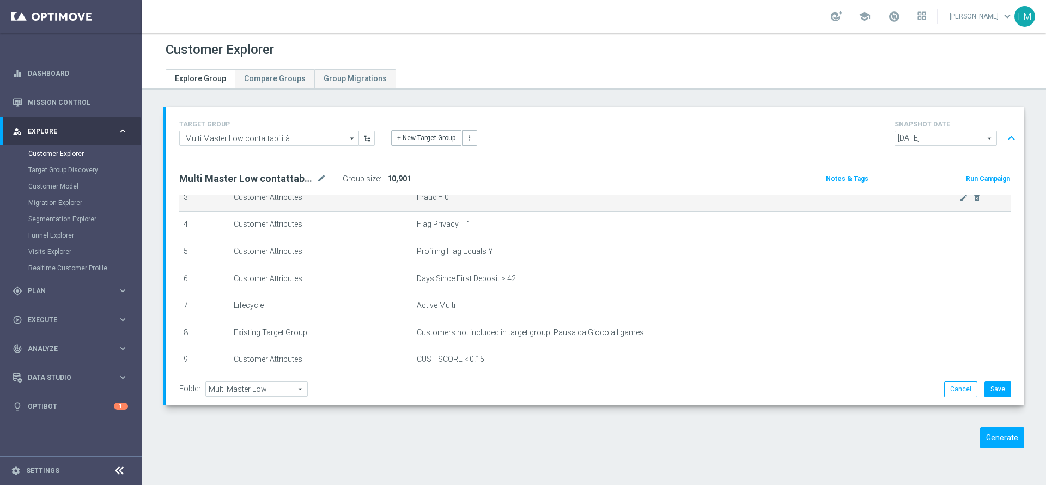
scroll to position [0, 0]
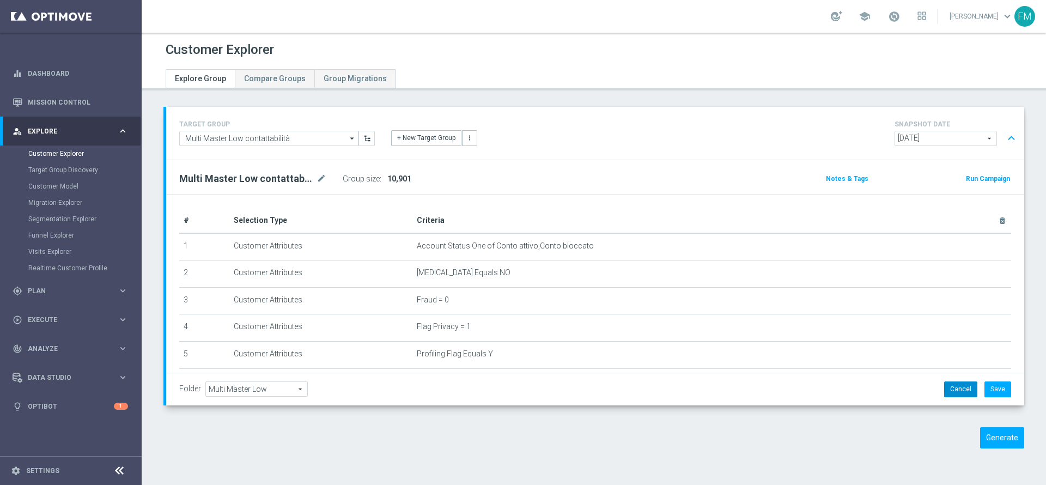
click at [949, 394] on button "Cancel" at bounding box center [960, 388] width 33 height 15
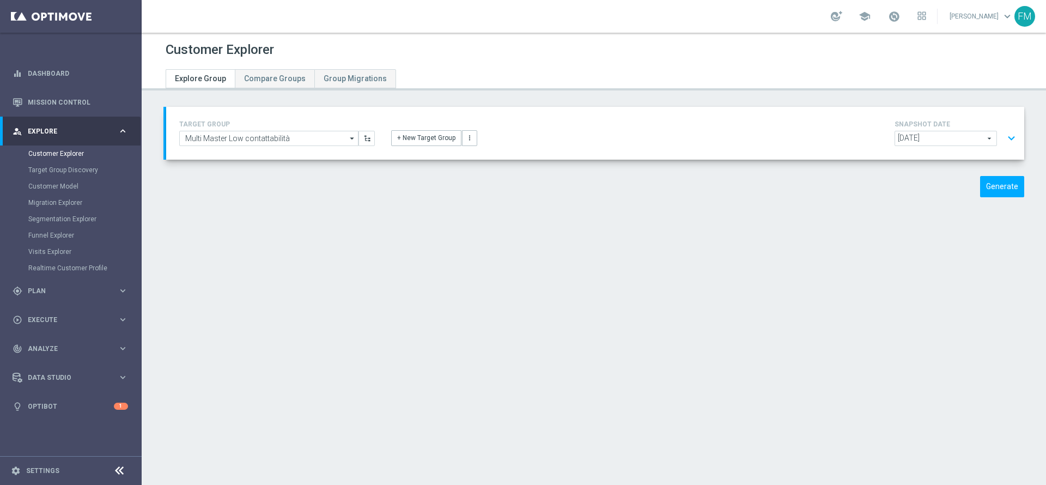
click at [1003, 135] on button "expand_more" at bounding box center [1011, 138] width 16 height 21
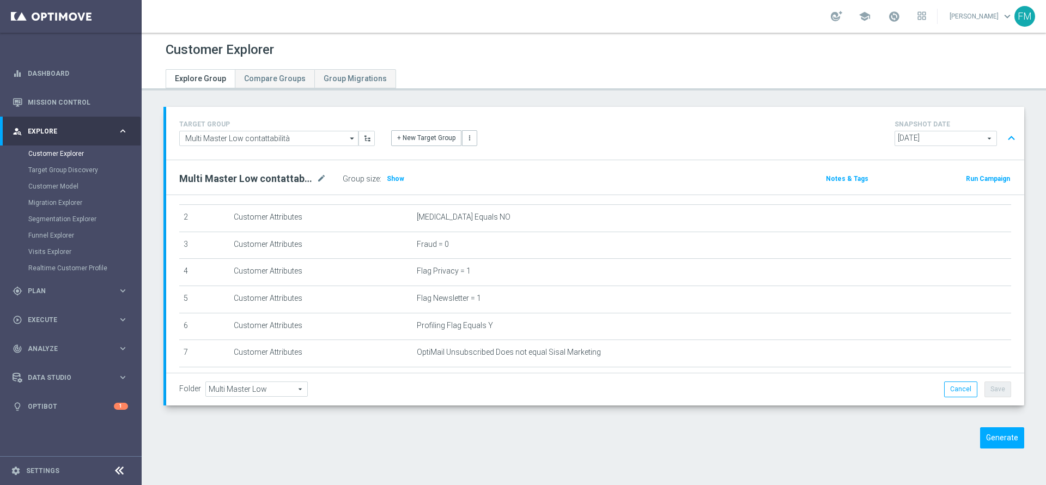
scroll to position [65, 0]
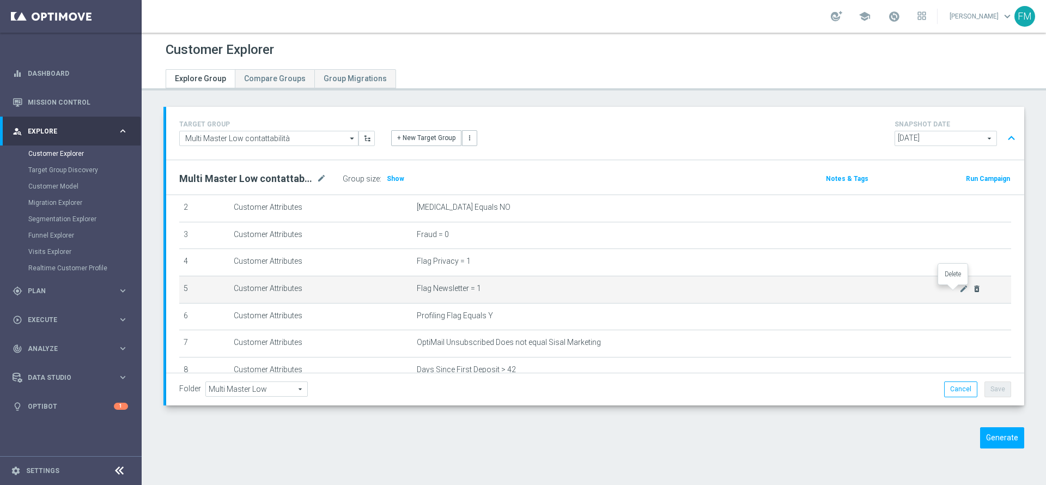
click at [972, 290] on icon "delete_forever" at bounding box center [976, 288] width 9 height 9
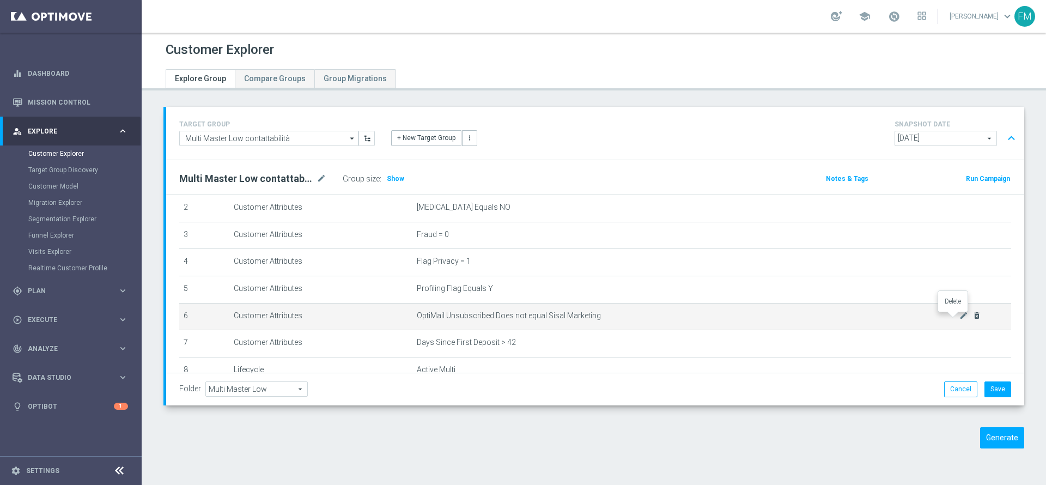
click at [972, 315] on icon "delete_forever" at bounding box center [976, 315] width 9 height 9
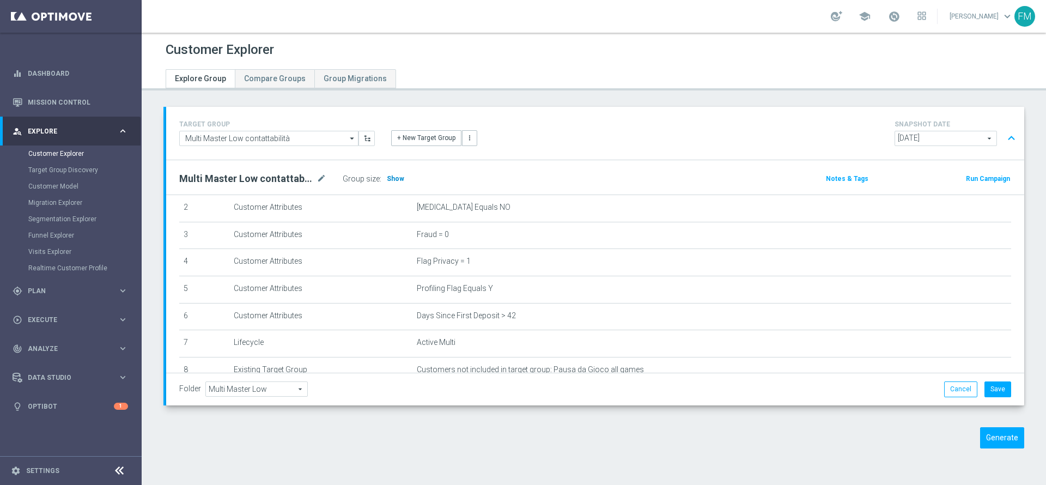
click at [400, 180] on span "Show" at bounding box center [395, 179] width 17 height 8
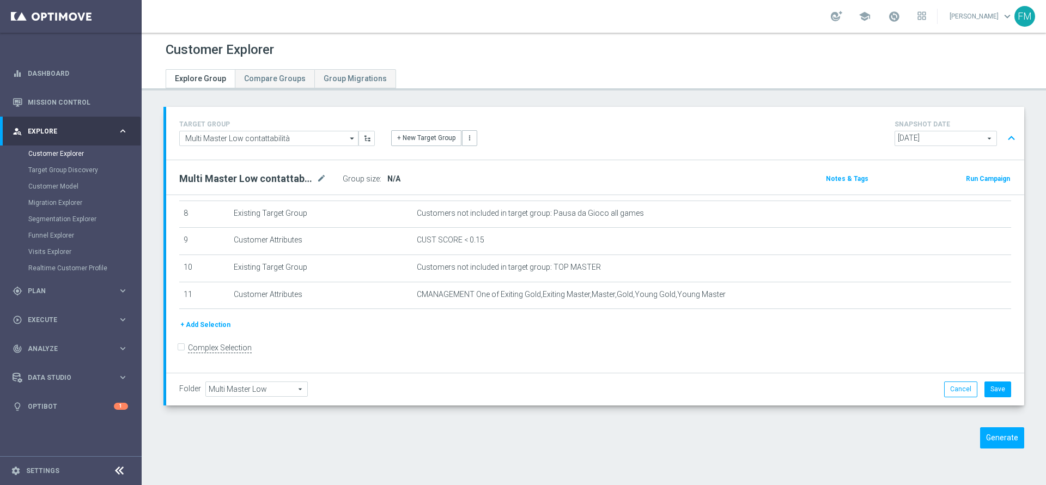
scroll to position [223, 0]
click at [954, 391] on button "Cancel" at bounding box center [960, 388] width 33 height 15
